Goal: Information Seeking & Learning: Learn about a topic

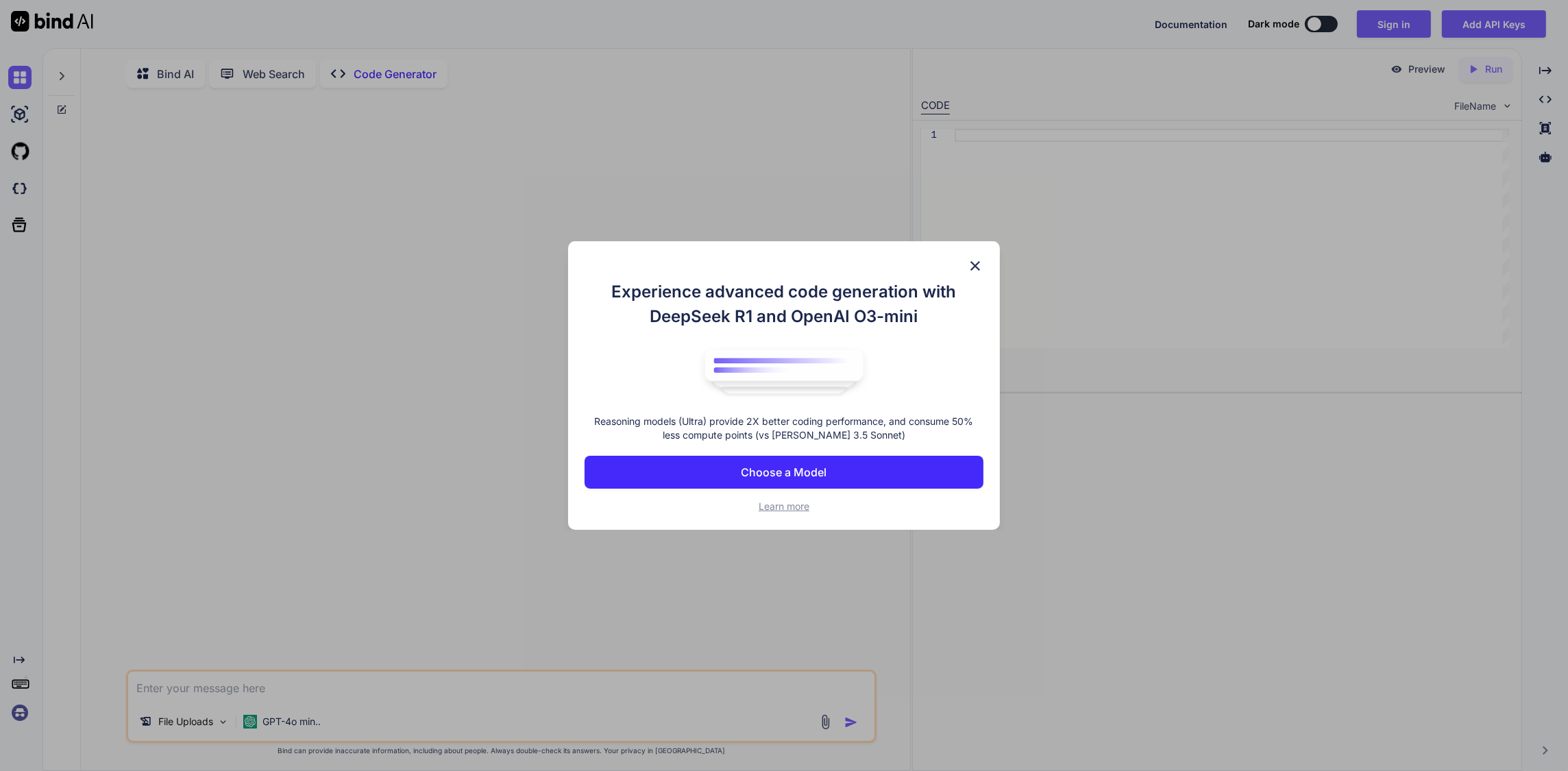
click at [801, 480] on p "Choose a Model" at bounding box center [784, 472] width 86 height 16
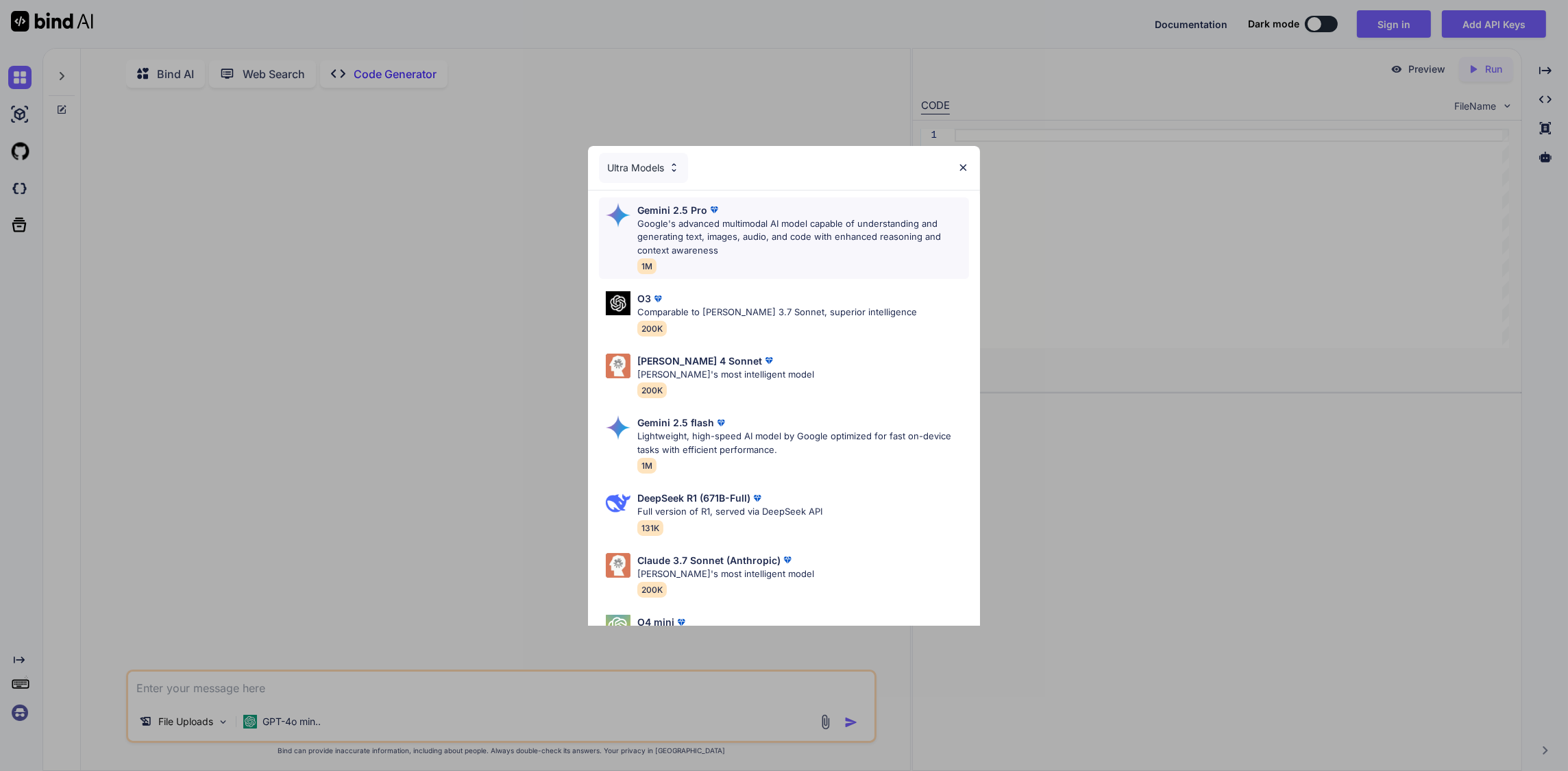
click at [834, 238] on p "Google's advanced multimodal AI model capable of understanding and generating t…" at bounding box center [803, 238] width 332 height 41
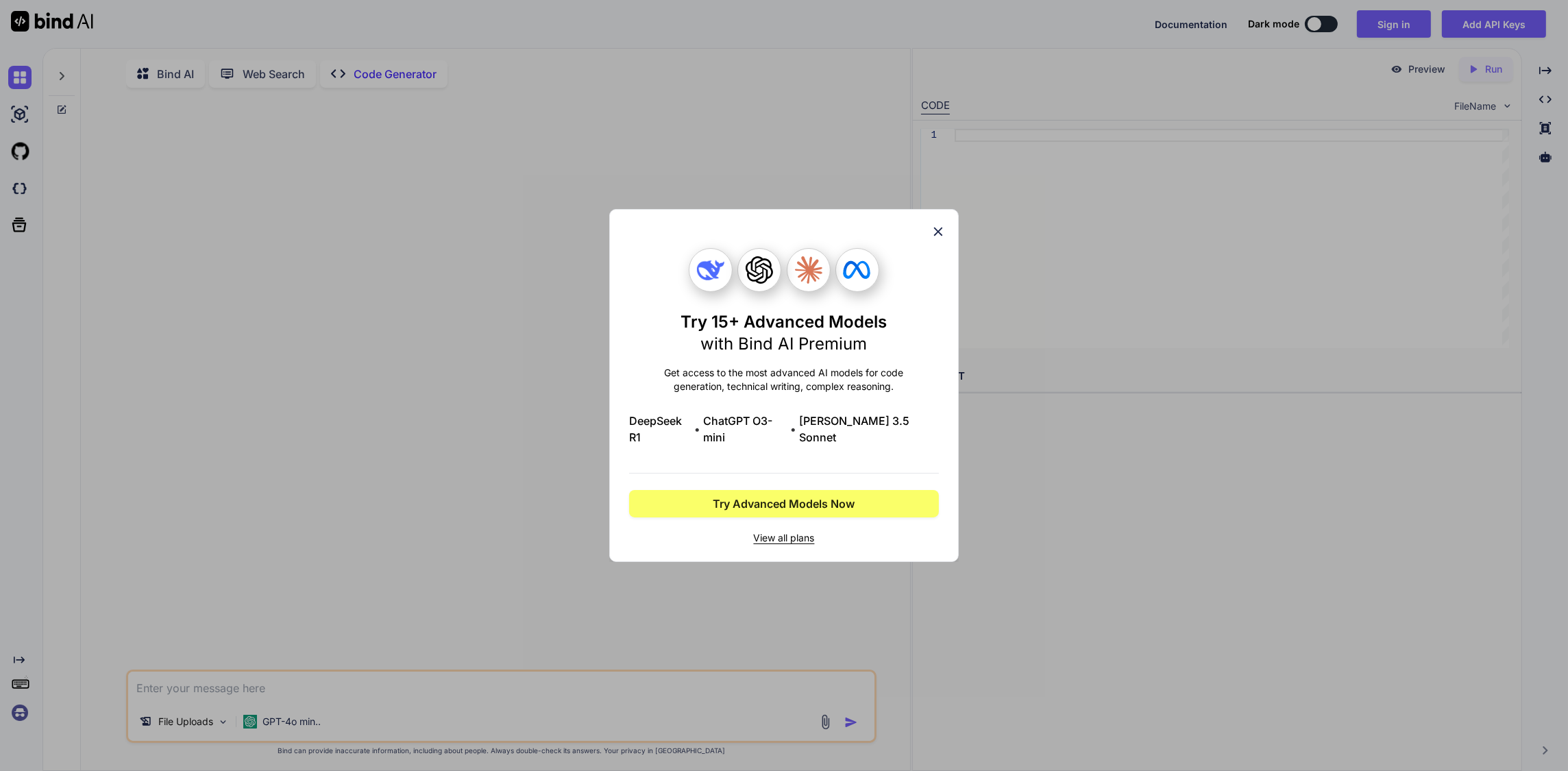
click at [941, 209] on div "Try 15+ Advanced Models with Bind AI Premium Get access to the most advanced AI…" at bounding box center [784, 385] width 349 height 353
click at [936, 225] on icon at bounding box center [938, 232] width 15 height 15
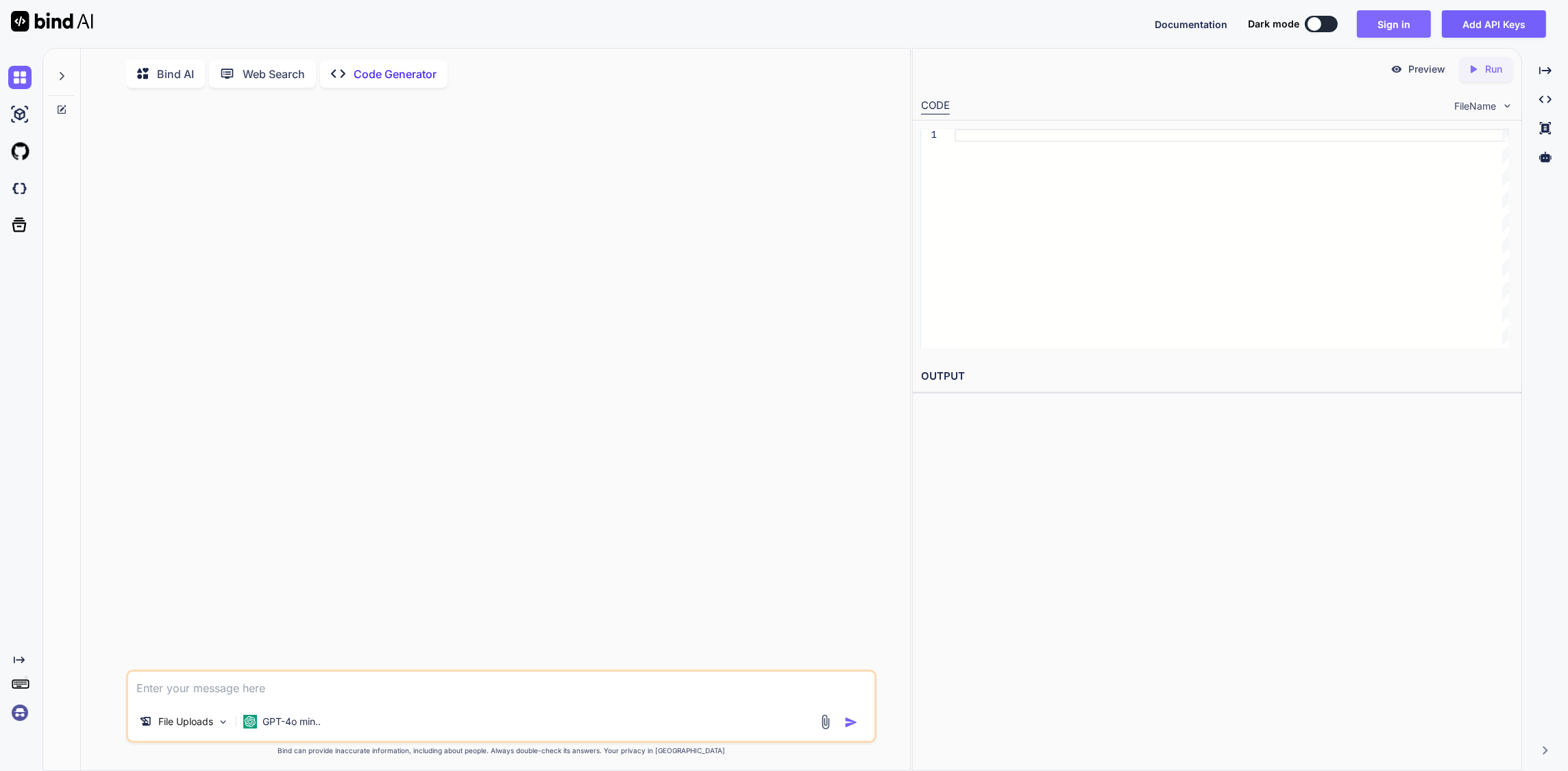
click at [1390, 29] on button "Sign in" at bounding box center [1394, 24] width 74 height 28
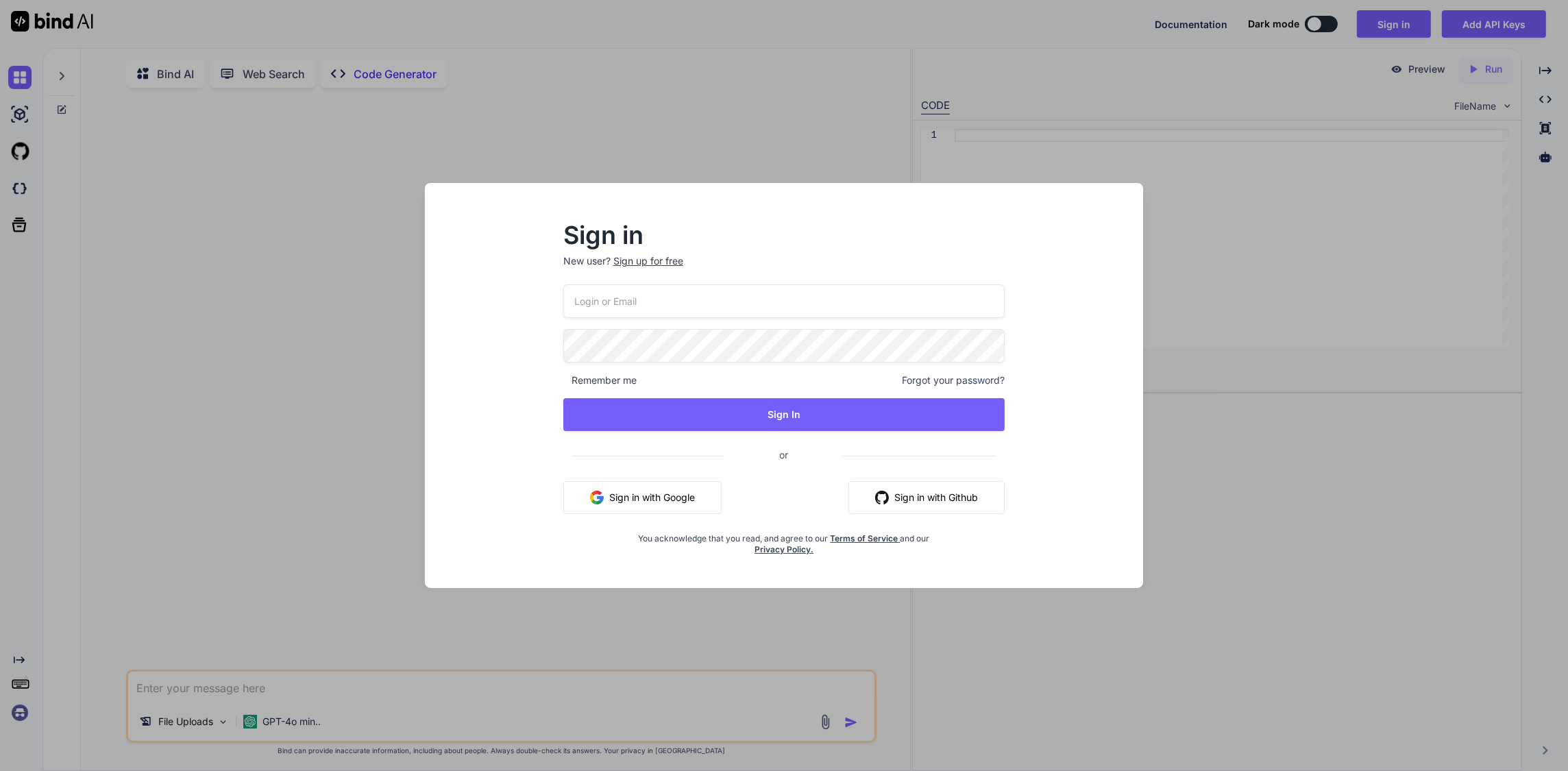
click at [697, 292] on input "email" at bounding box center [784, 301] width 441 height 34
click at [708, 284] on input "email" at bounding box center [784, 301] width 441 height 34
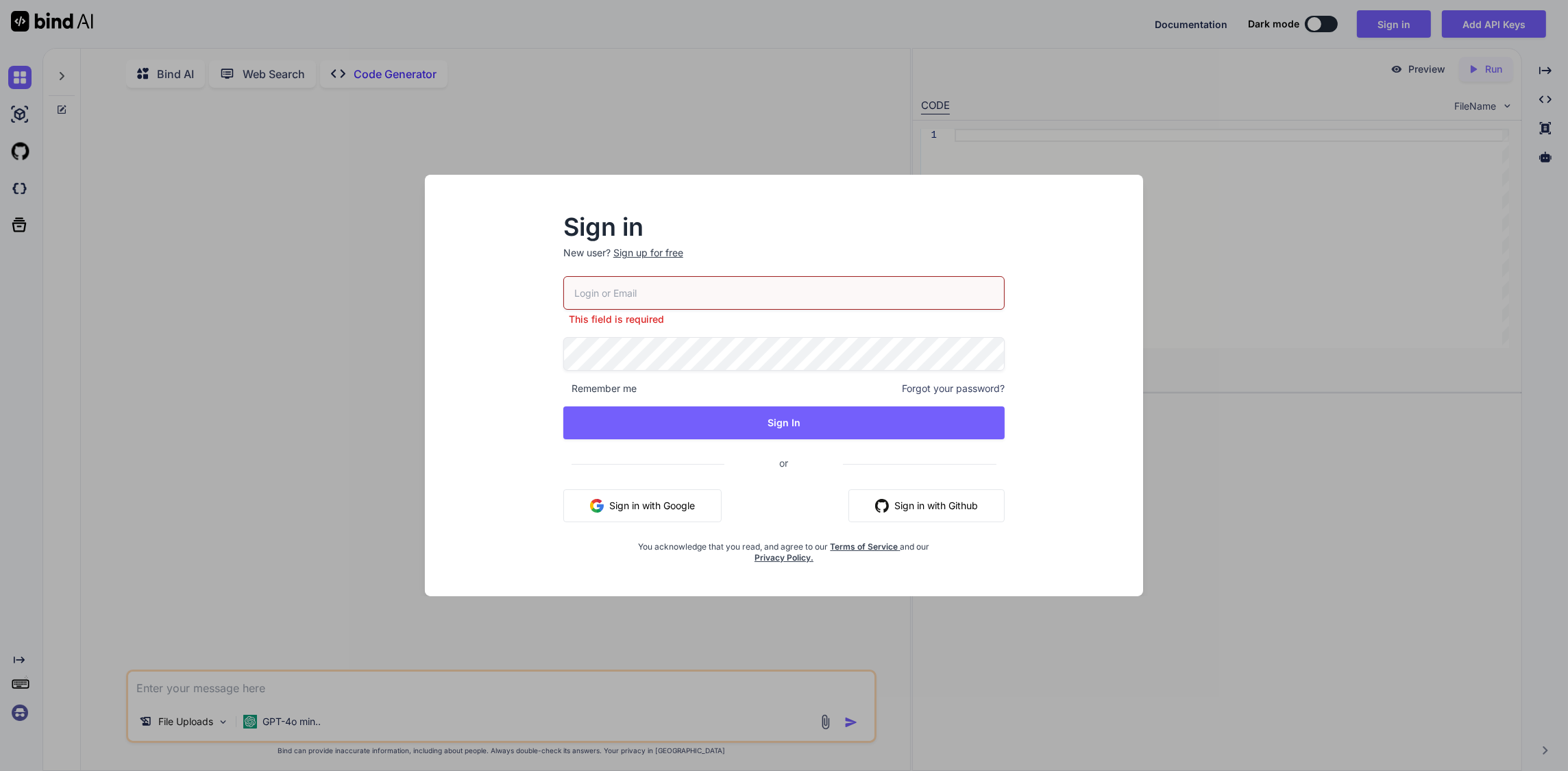
type input "neels@beonline.co.za"
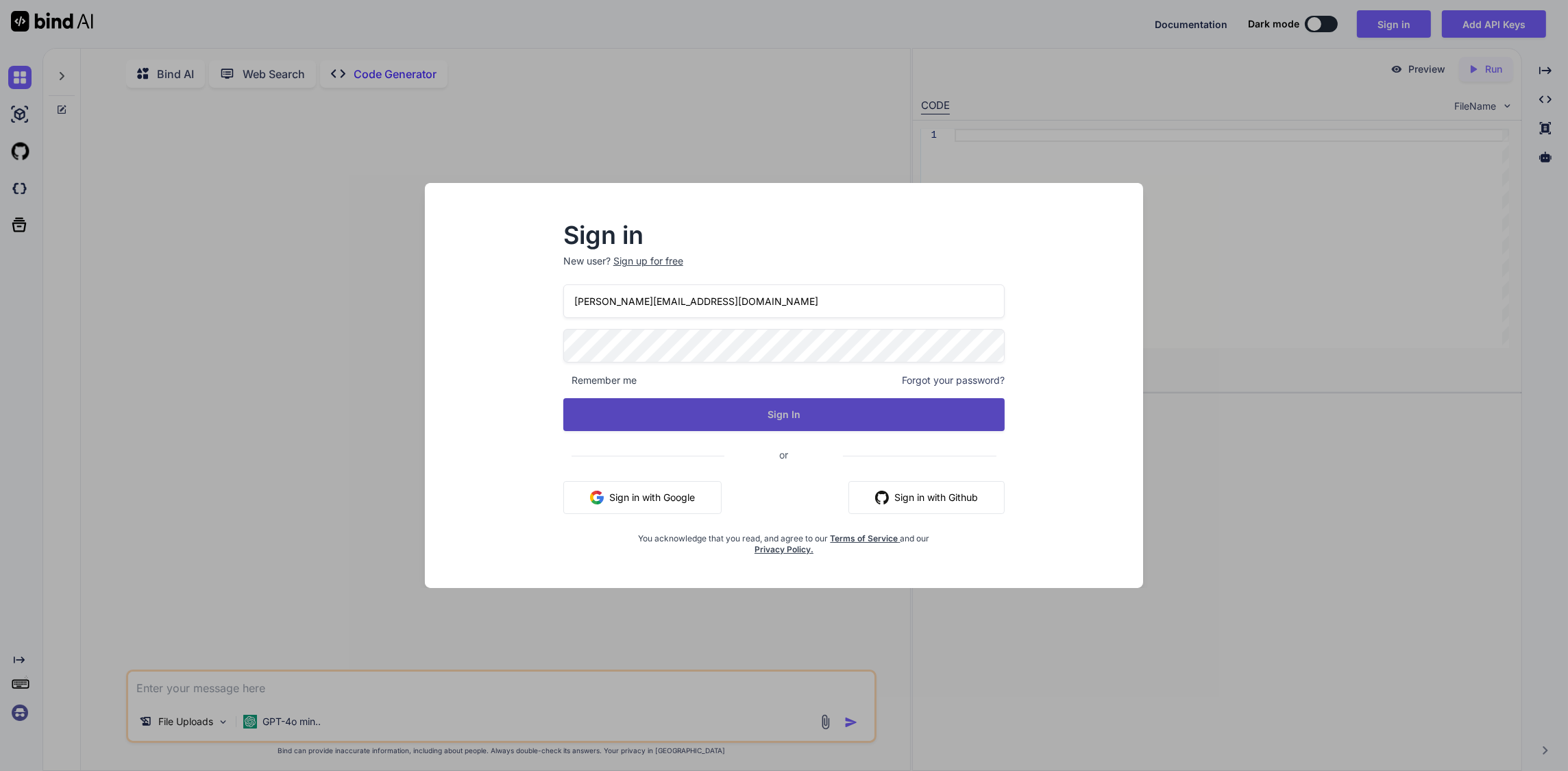
click at [791, 431] on button "Sign In" at bounding box center [784, 415] width 441 height 33
click at [788, 420] on button "Sign In" at bounding box center [784, 415] width 441 height 33
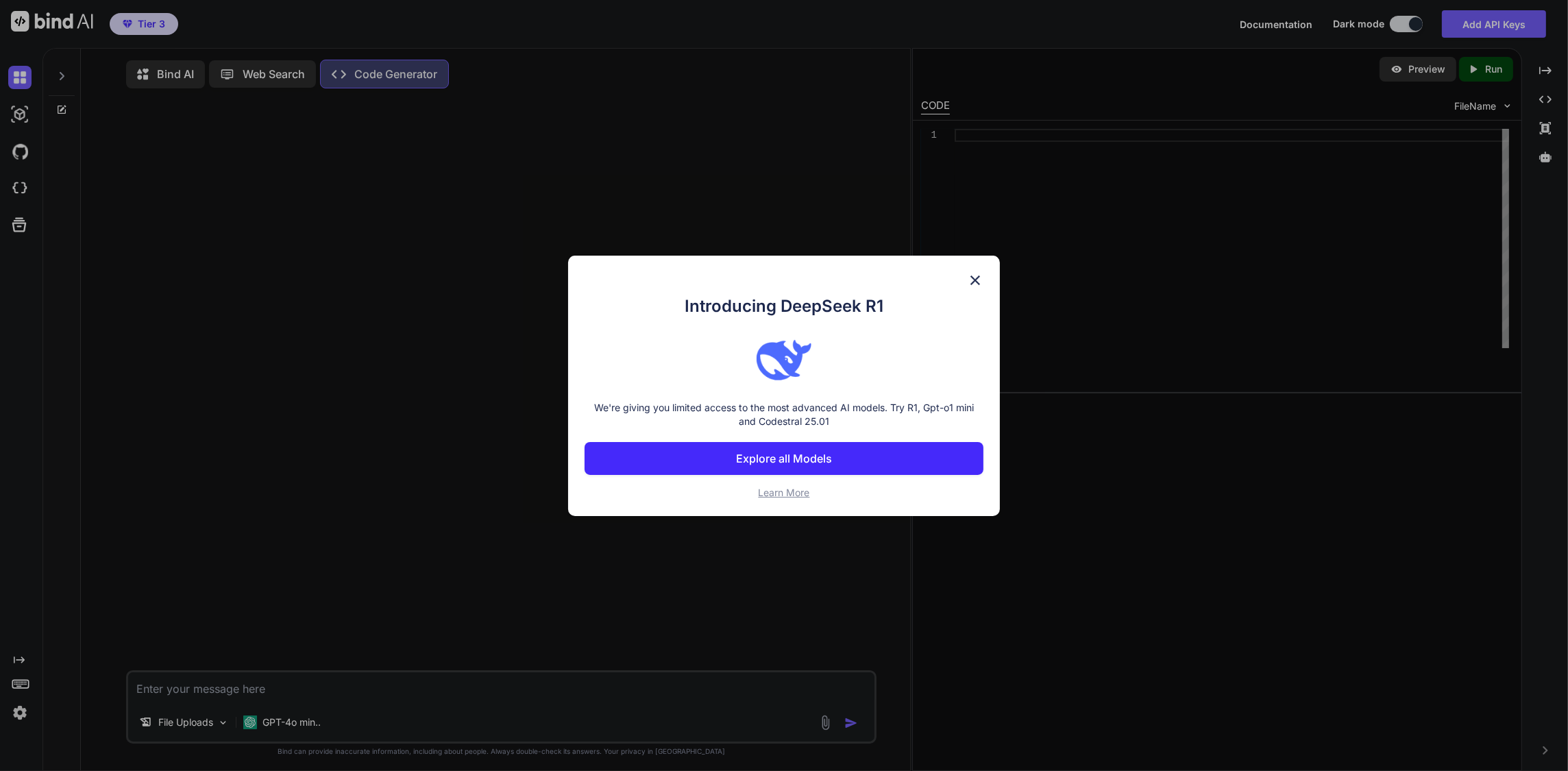
click at [812, 463] on p "Explore all Models" at bounding box center [784, 458] width 96 height 16
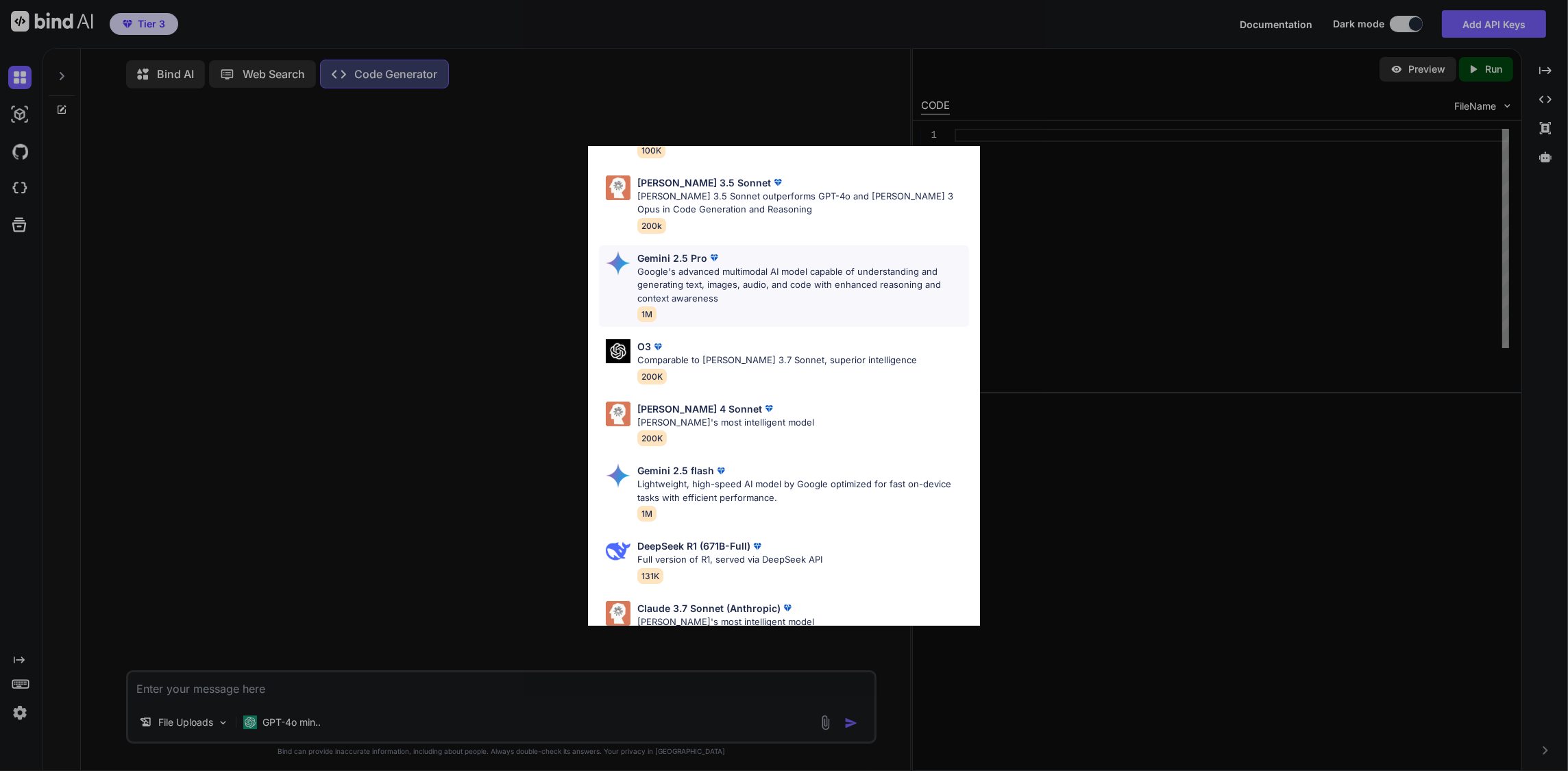
scroll to position [332, 0]
click at [872, 303] on p "Google's advanced multimodal AI model capable of understanding and generating t…" at bounding box center [803, 283] width 332 height 41
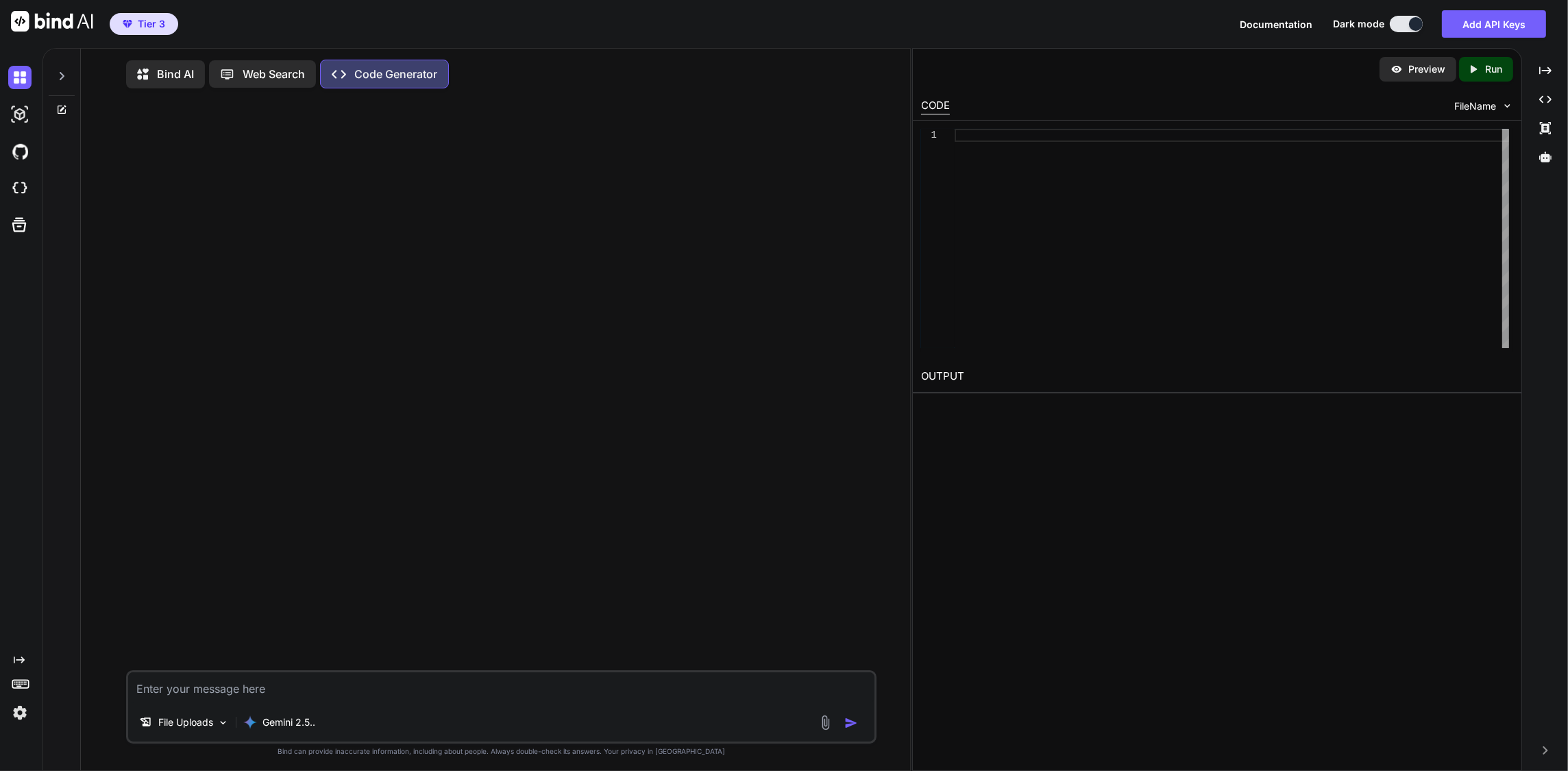
click at [288, 82] on p "Web Search" at bounding box center [274, 74] width 62 height 16
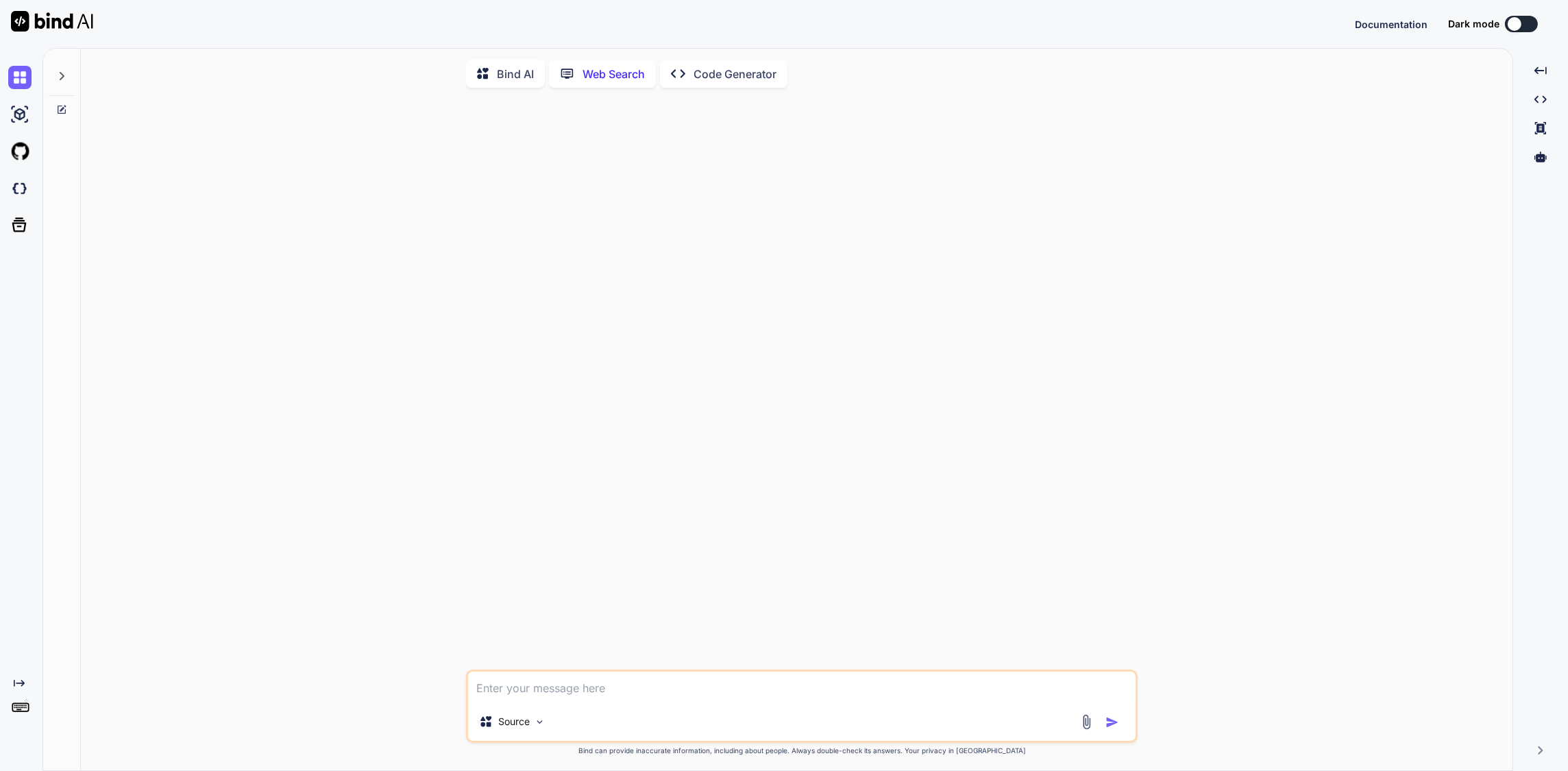
scroll to position [16, 0]
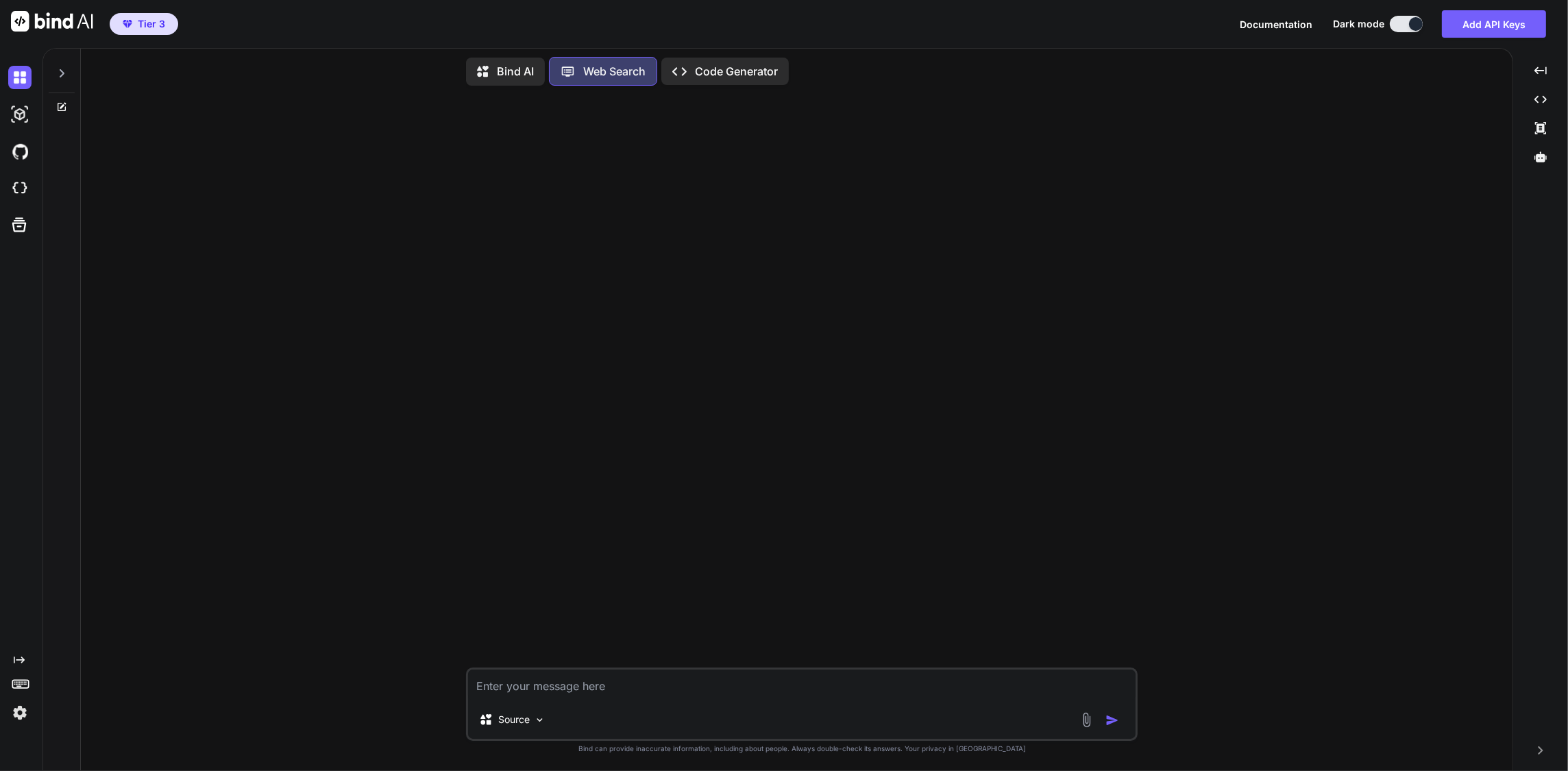
click at [513, 64] on p "Bind AI" at bounding box center [515, 71] width 37 height 16
type textarea "x"
